Goal: Information Seeking & Learning: Understand process/instructions

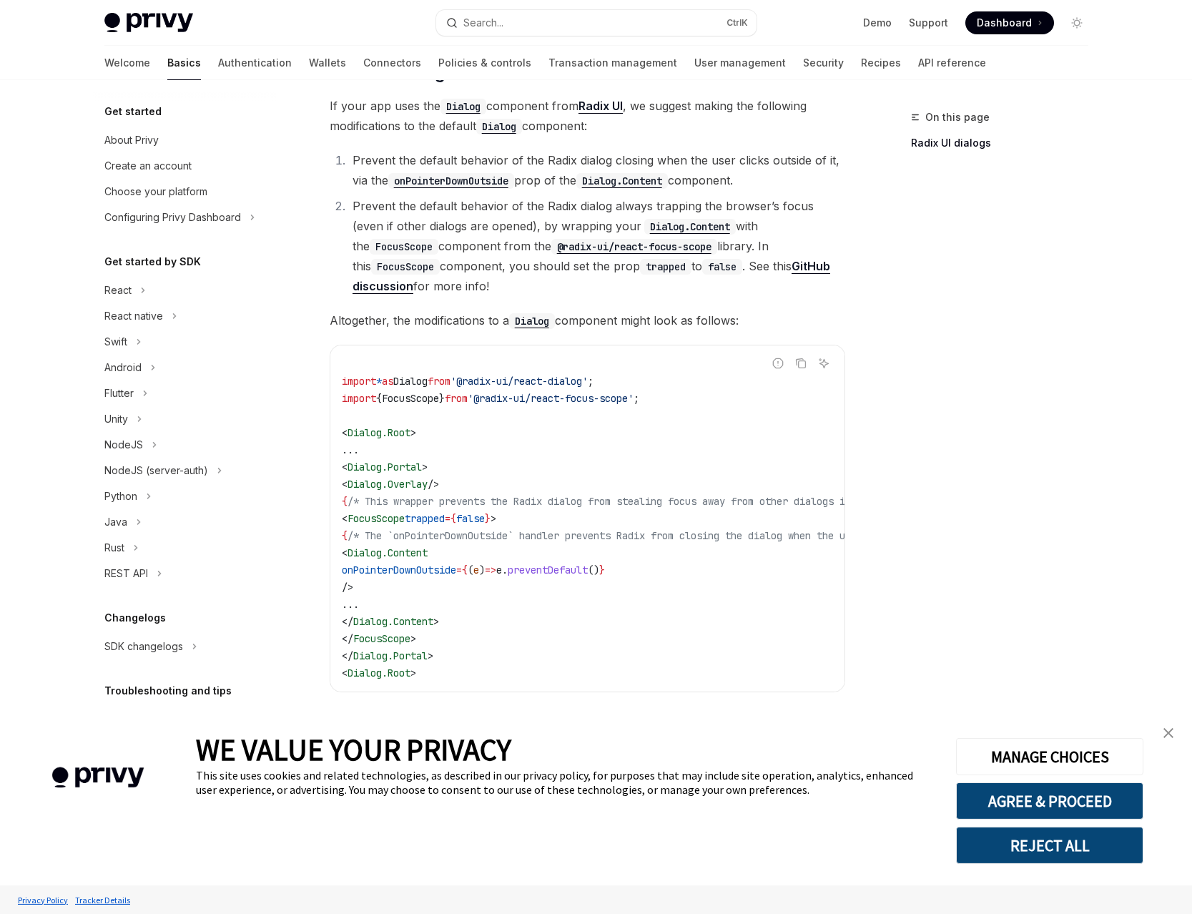
scroll to position [411, 0]
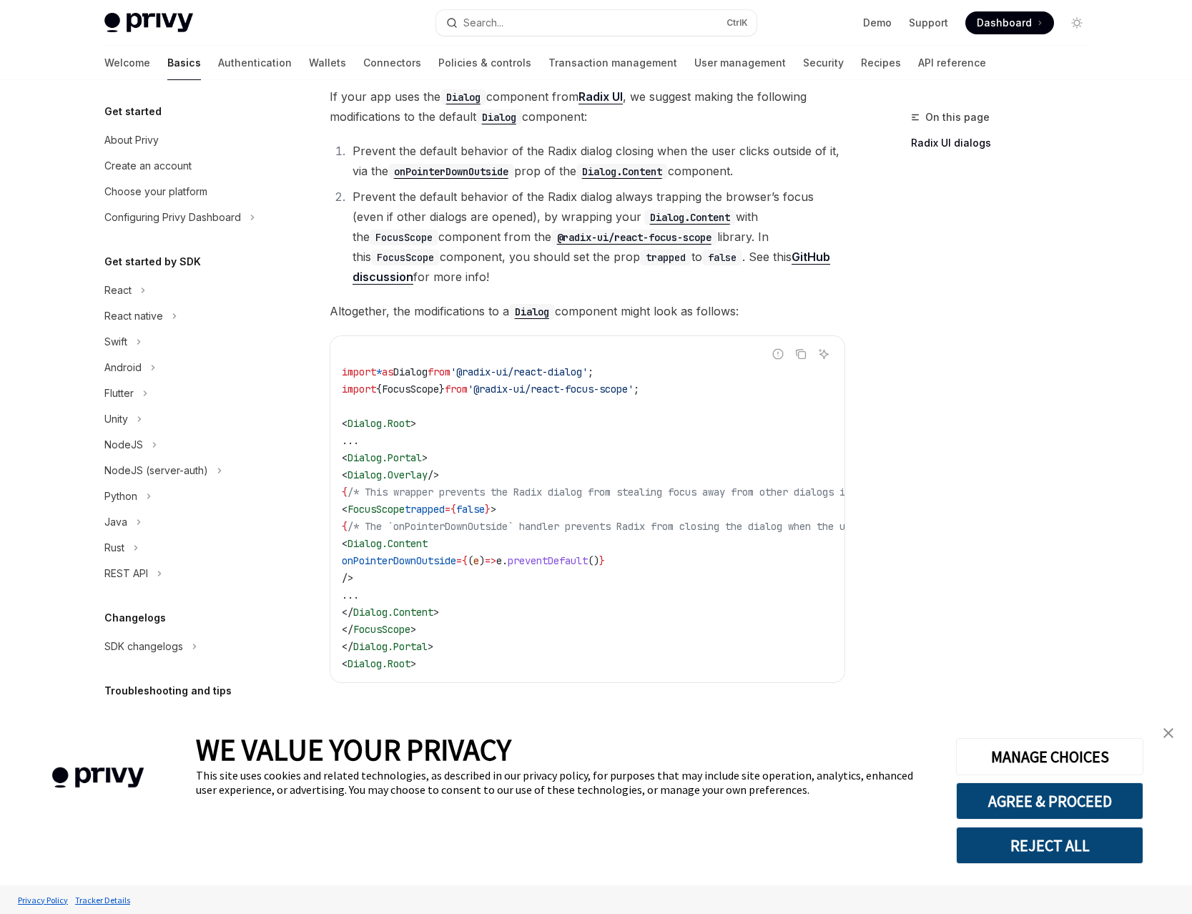
click at [887, 471] on div "On this page Radix UI dialogs" at bounding box center [990, 511] width 217 height 805
drag, startPoint x: 390, startPoint y: 563, endPoint x: 707, endPoint y: 567, distance: 317.4
click at [707, 567] on code "import * as Dialog from '@radix-ui/react-dialog' ; import { FocusScope } from '…" at bounding box center [676, 509] width 669 height 326
copy span "onPointerDownOutside = { ( e ) => e . preventDefault () }"
click at [561, 584] on code "import * as Dialog from '@radix-ui/react-dialog' ; import { FocusScope } from '…" at bounding box center [676, 509] width 669 height 326
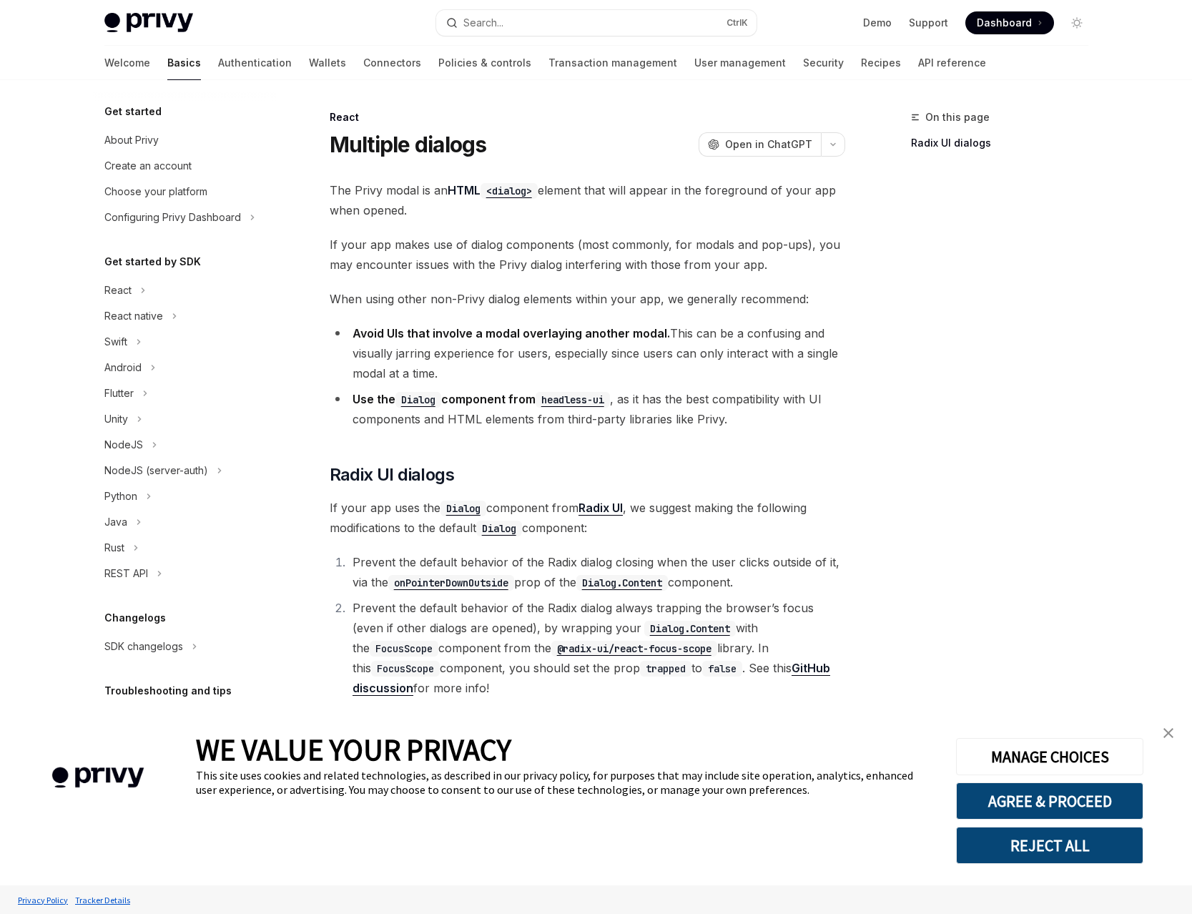
type textarea "*"
